Goal: Navigation & Orientation: Go to known website

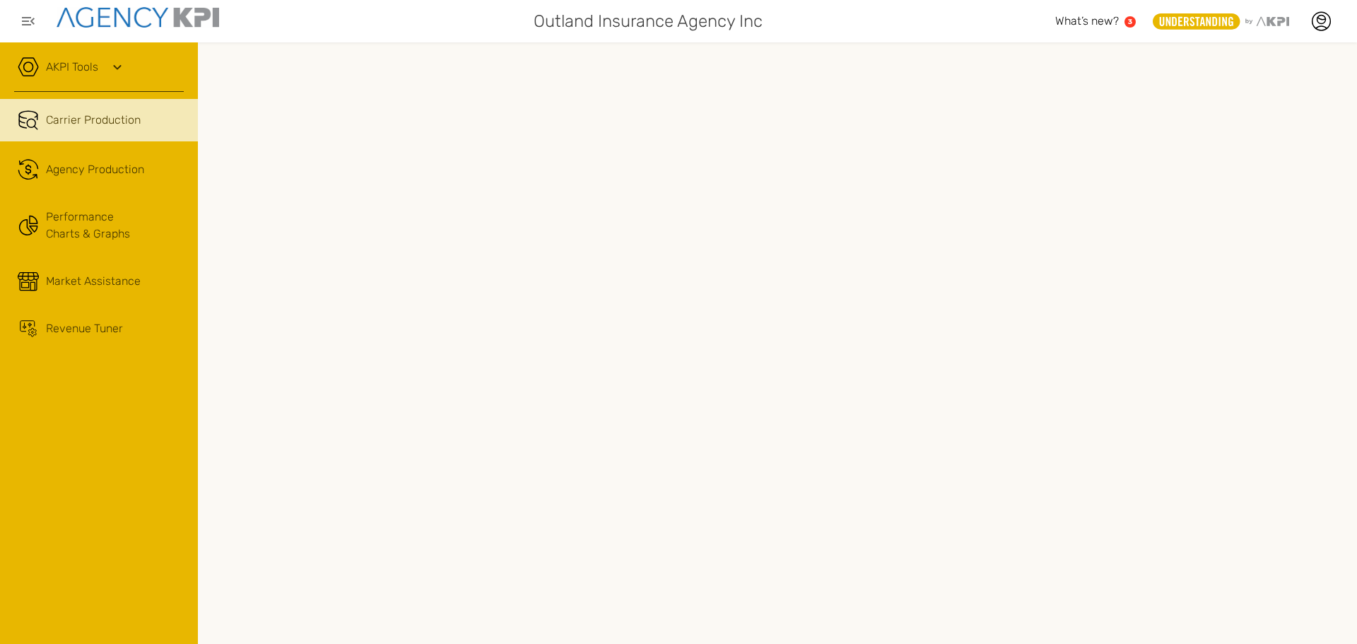
click at [1194, 24] on icon at bounding box center [1196, 20] width 73 height 9
